Goal: Information Seeking & Learning: Learn about a topic

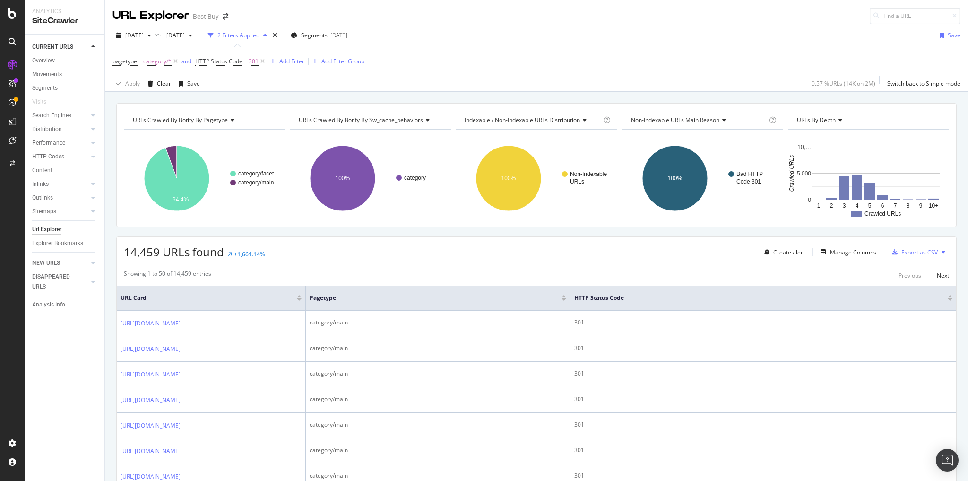
scroll to position [1967, 0]
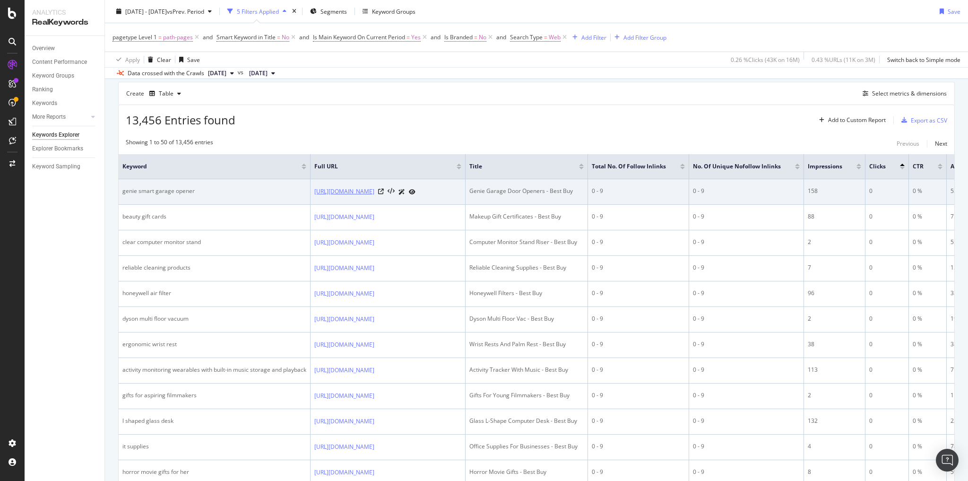
scroll to position [151, 0]
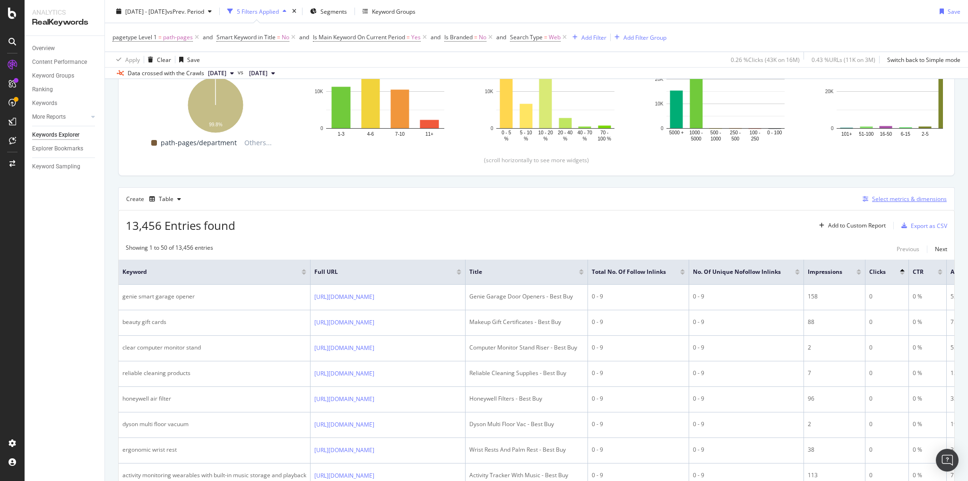
click at [876, 197] on div "Select metrics & dimensions" at bounding box center [909, 199] width 75 height 8
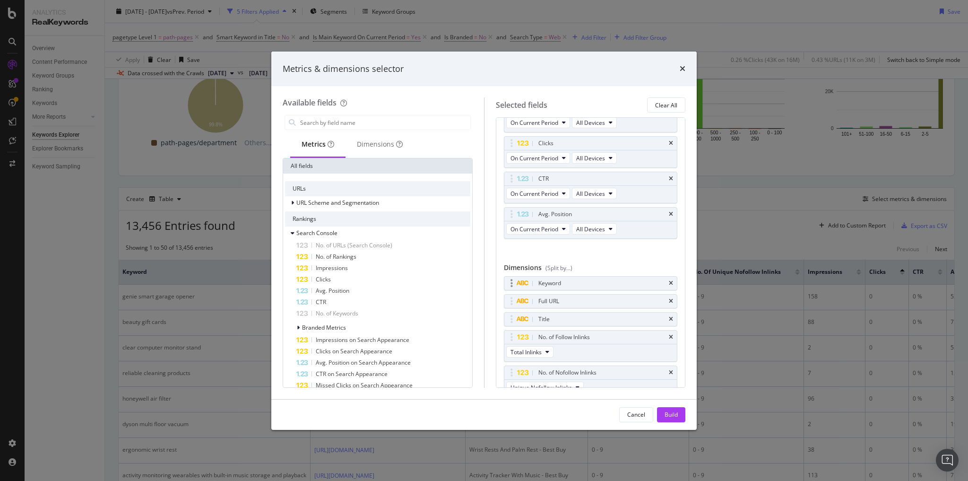
scroll to position [74, 0]
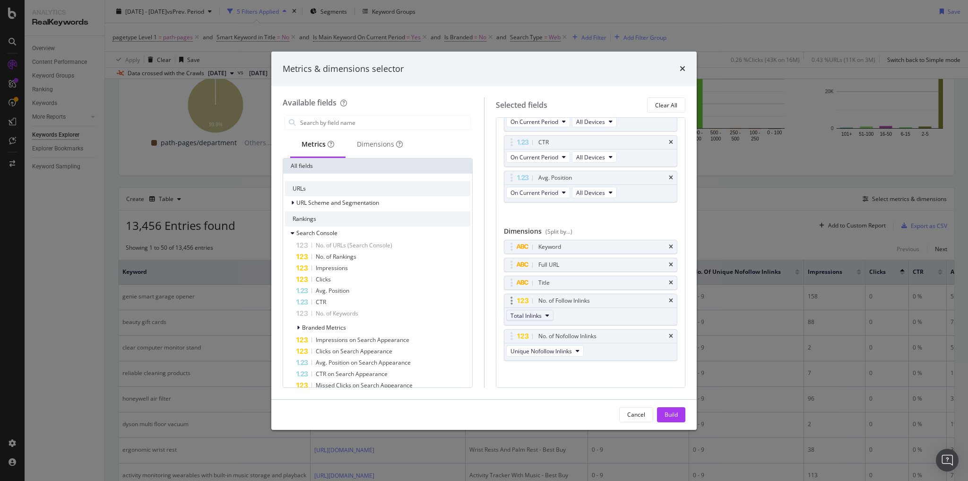
click at [525, 312] on span "Total Inlinks" at bounding box center [526, 316] width 31 height 8
click at [537, 326] on span "Unique Inlinks" at bounding box center [531, 328] width 37 height 9
click at [665, 409] on div "Build" at bounding box center [671, 415] width 13 height 14
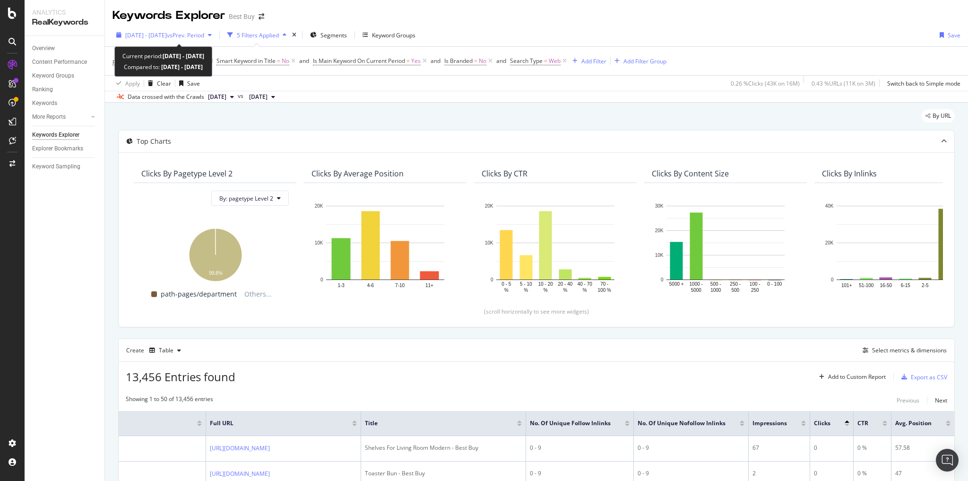
click at [163, 34] on span "2025 Aug. 17th - Sep. 13th" at bounding box center [146, 35] width 42 height 8
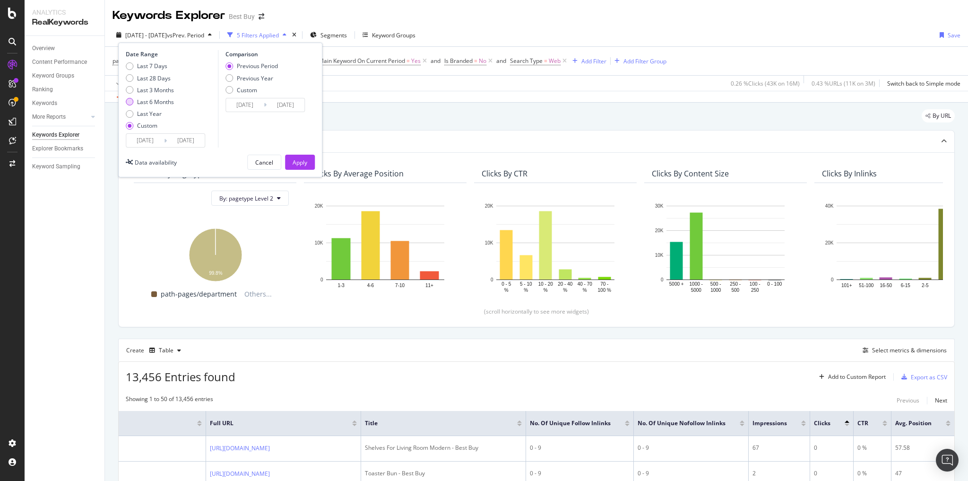
click at [130, 98] on div "Last 6 Months" at bounding box center [130, 102] width 8 height 8
type input "2025/04/05"
type input "2025/10/04"
type input "2024/10/04"
type input "2025/04/04"
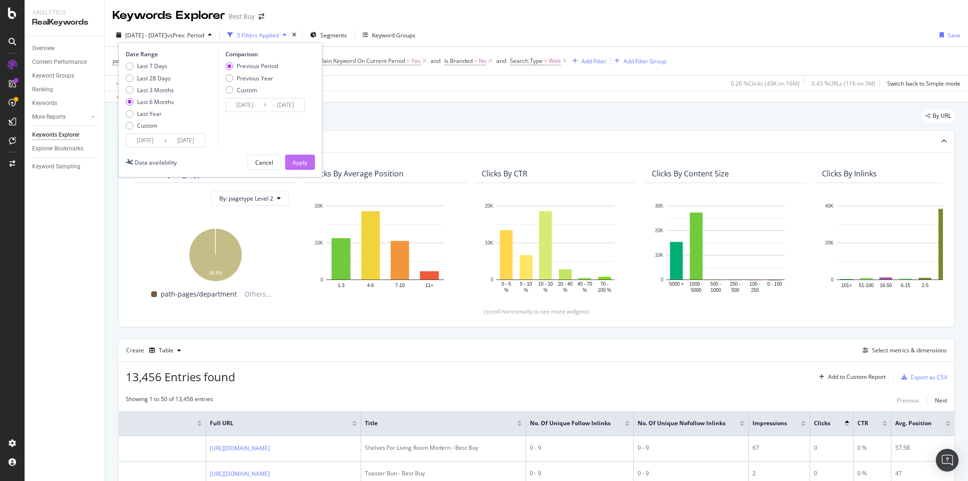
click at [309, 160] on button "Apply" at bounding box center [300, 162] width 30 height 15
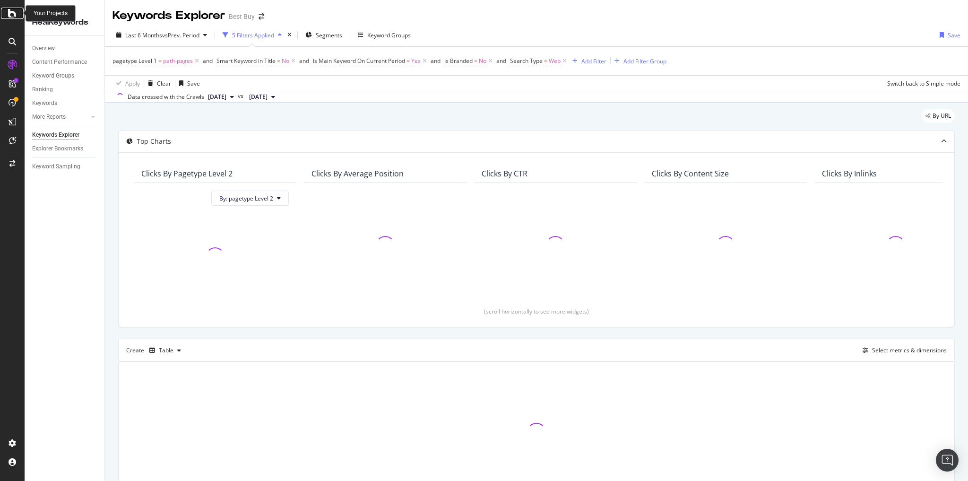
click at [8, 12] on div at bounding box center [12, 13] width 23 height 11
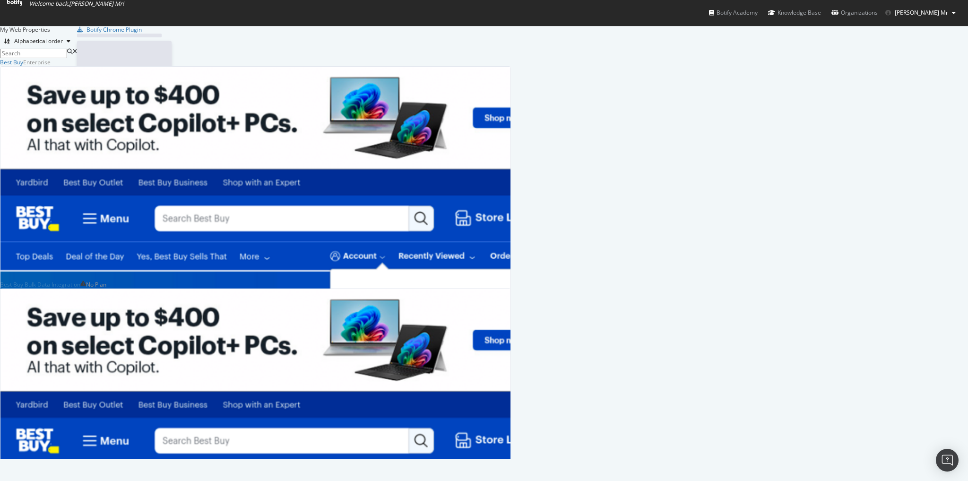
scroll to position [475, 956]
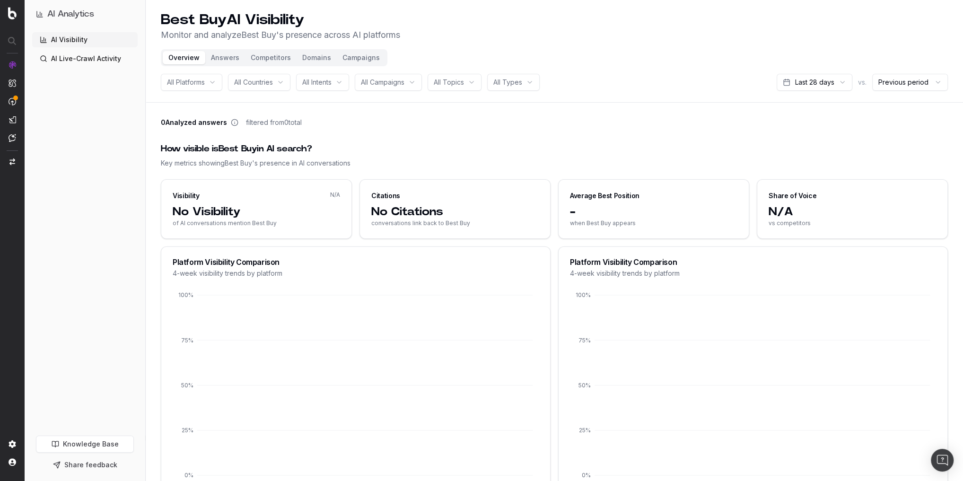
click at [817, 84] on html "AI Analytics AI Visibility AI Live-Crawl Activity Knowledge Base Share feedback…" at bounding box center [481, 240] width 963 height 481
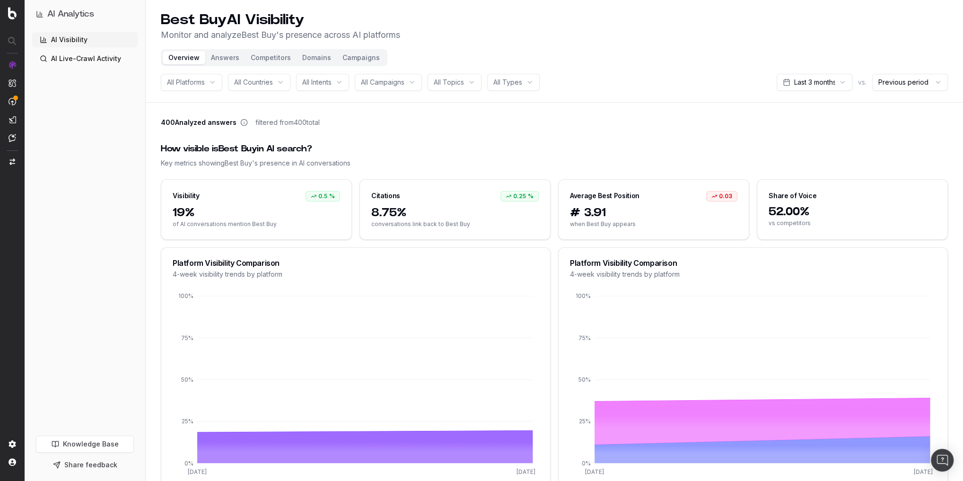
click at [278, 55] on button "Competitors" at bounding box center [271, 57] width 52 height 13
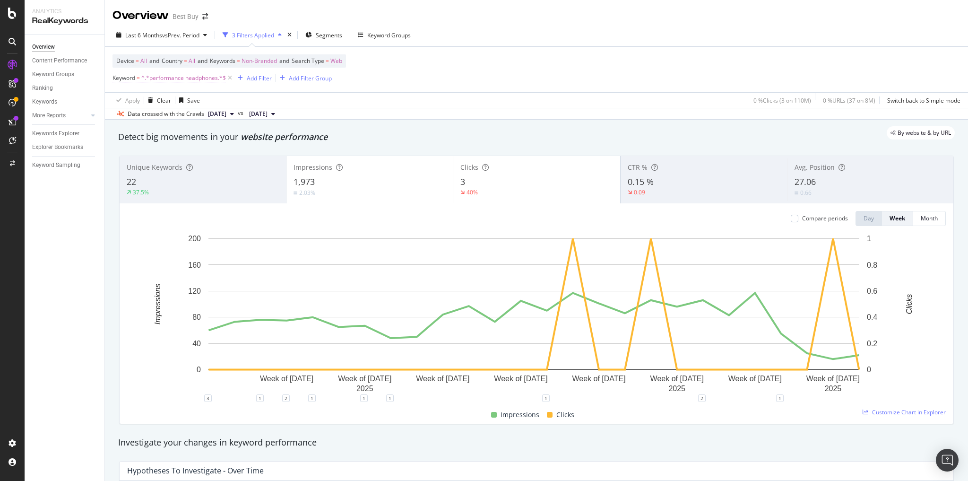
scroll to position [227, 0]
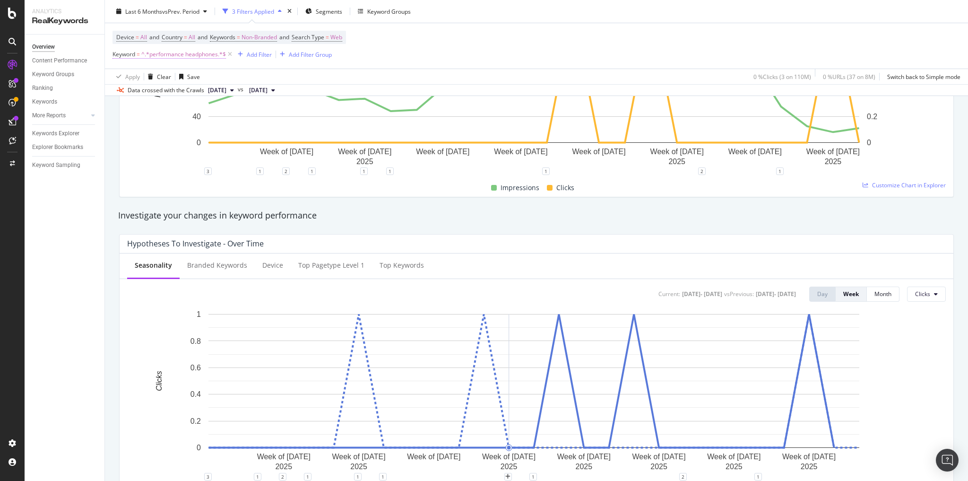
click at [165, 55] on span "^.*performance headphones.*$" at bounding box center [183, 54] width 85 height 13
type input "event speakers"
click at [225, 113] on div "Contains event speakers Cancel Add filter Apply" at bounding box center [172, 93] width 119 height 64
click at [217, 113] on div "Apply" at bounding box center [217, 113] width 15 height 8
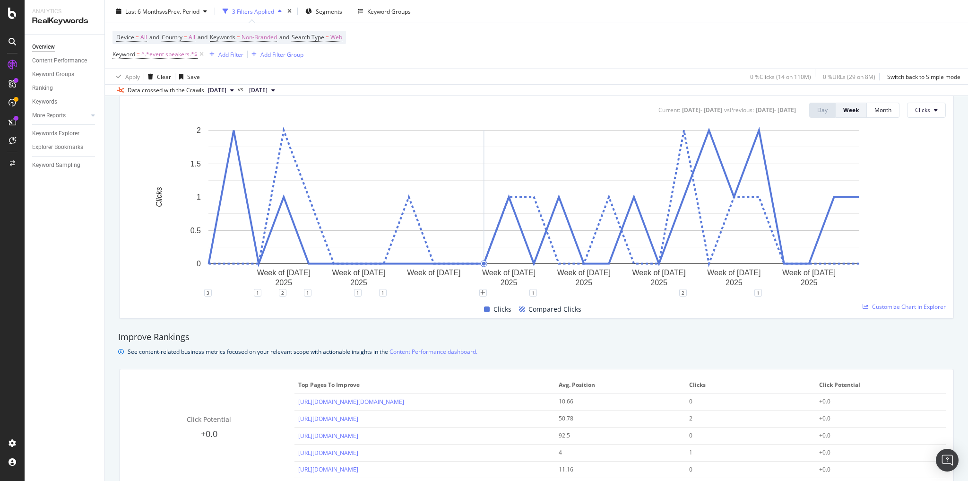
scroll to position [492, 0]
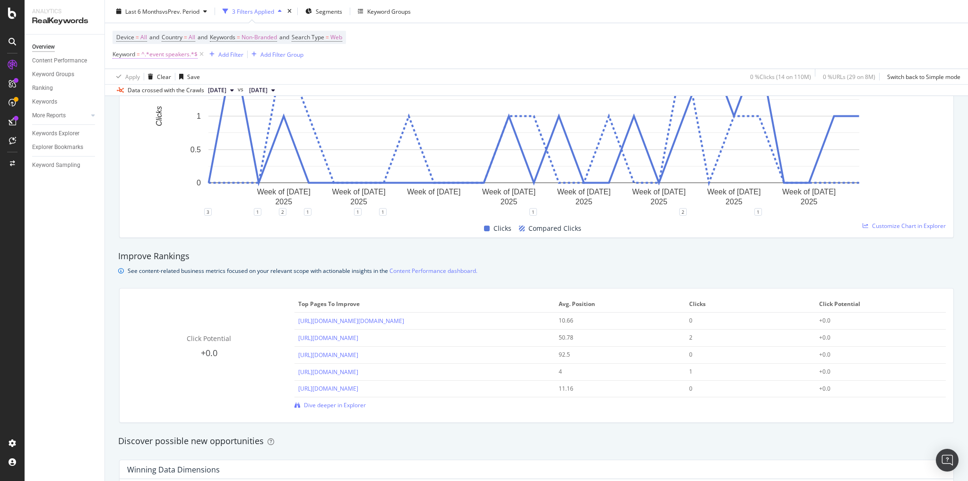
click at [161, 53] on span "^.*event speakers.*$" at bounding box center [169, 54] width 56 height 13
type input "bluetooth speakers under 100"
click at [213, 113] on div "Apply" at bounding box center [217, 113] width 15 height 8
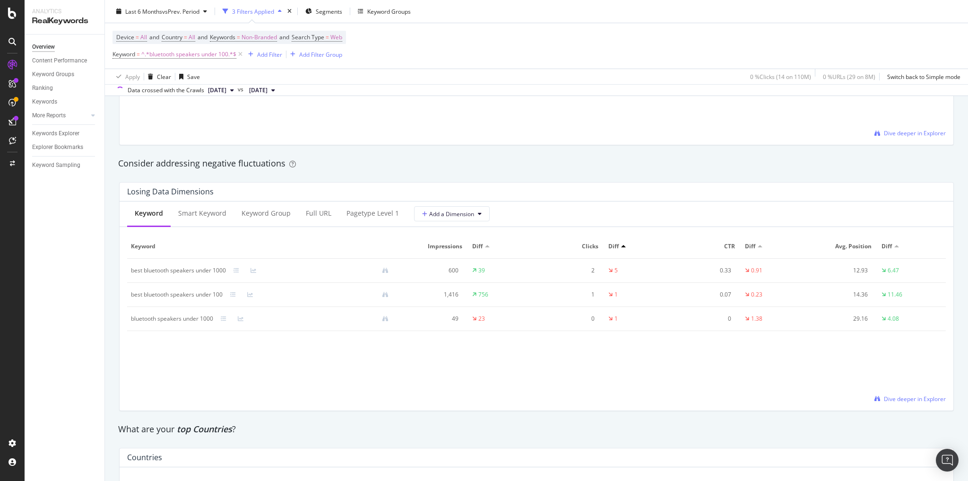
scroll to position [1032, 0]
click at [309, 214] on div "Full URL" at bounding box center [319, 216] width 26 height 9
